Goal: Task Accomplishment & Management: Use online tool/utility

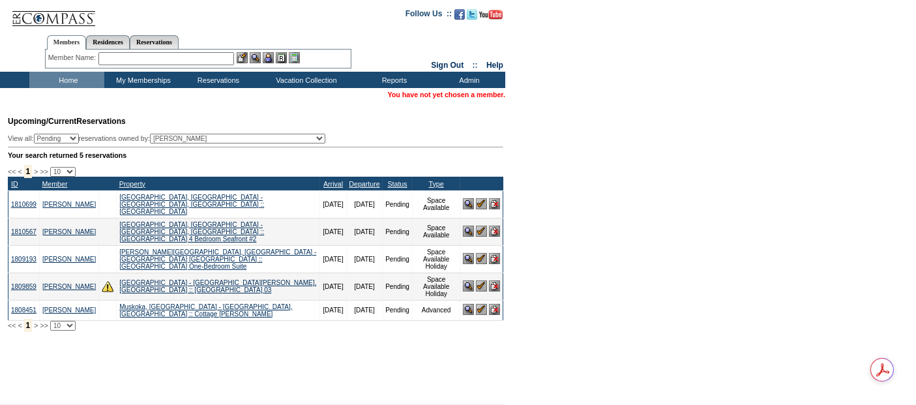
click at [145, 59] on input "text" at bounding box center [166, 58] width 136 height 13
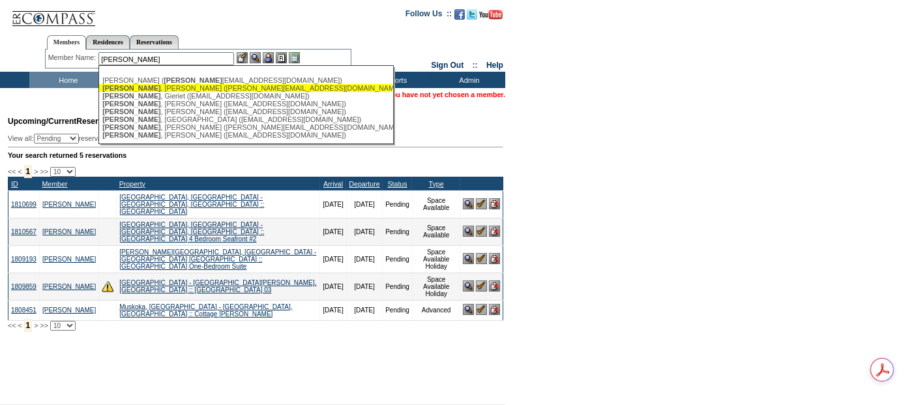
click at [236, 86] on div "[PERSON_NAME] ([PERSON_NAME][EMAIL_ADDRESS][DOMAIN_NAME])" at bounding box center [245, 88] width 287 height 8
type input "[PERSON_NAME] ([PERSON_NAME][EMAIL_ADDRESS][DOMAIN_NAME])"
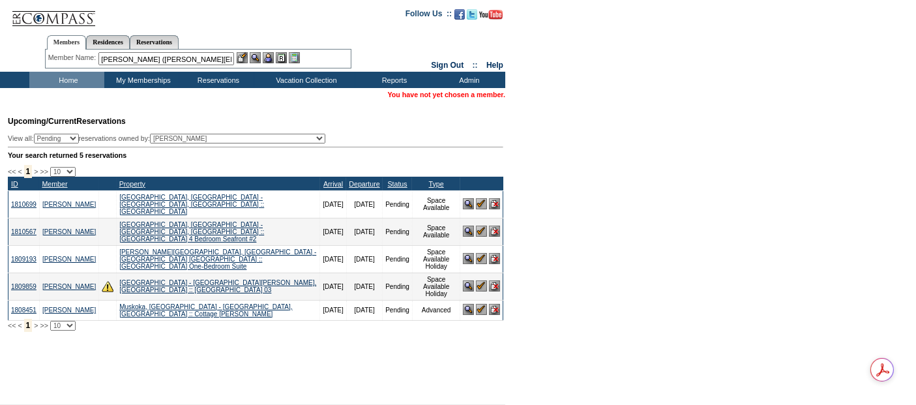
click at [272, 58] on img at bounding box center [268, 57] width 11 height 11
click at [471, 91] on link "[PERSON_NAME]" at bounding box center [476, 95] width 58 height 8
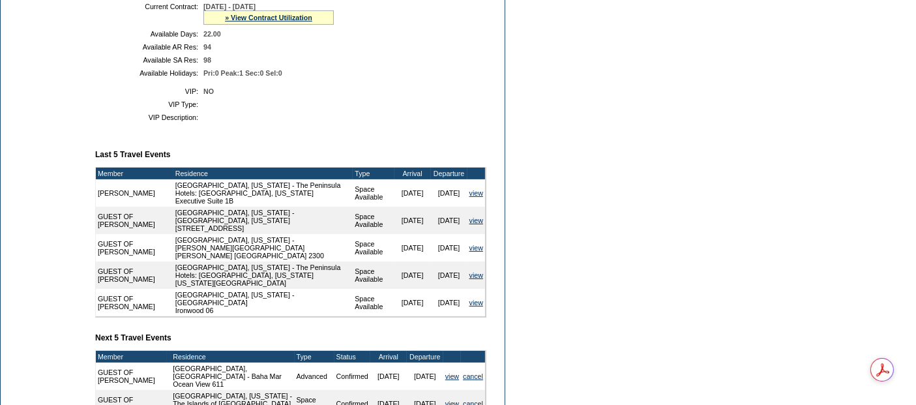
scroll to position [145, 0]
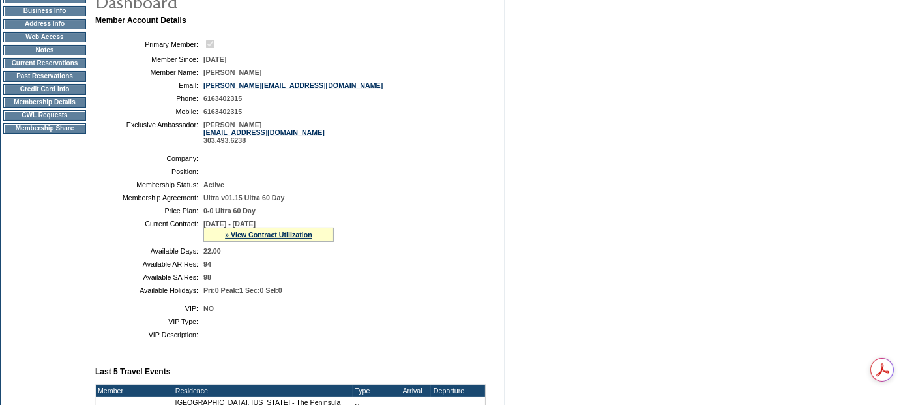
click at [65, 108] on td "Membership Details" at bounding box center [44, 102] width 83 height 10
